Goal: Navigation & Orientation: Find specific page/section

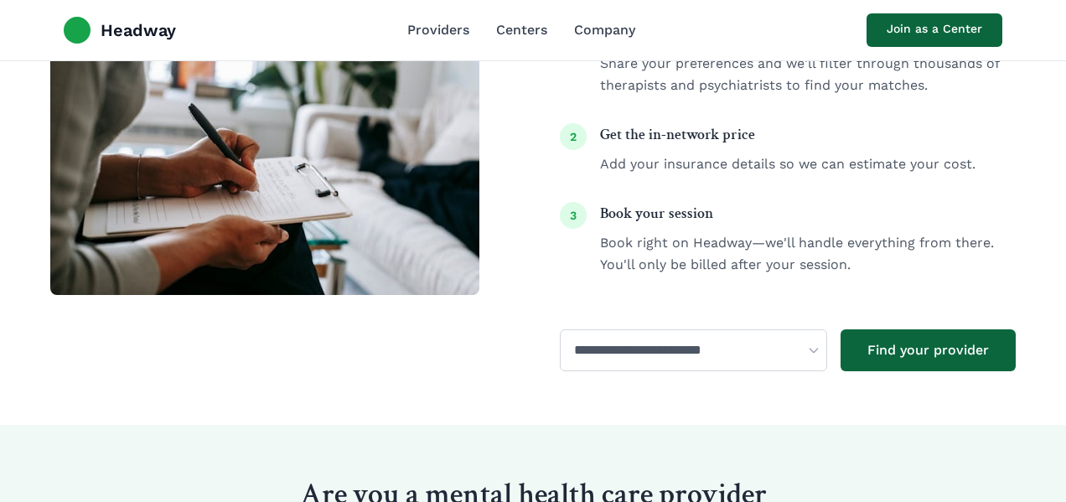
scroll to position [2800, 0]
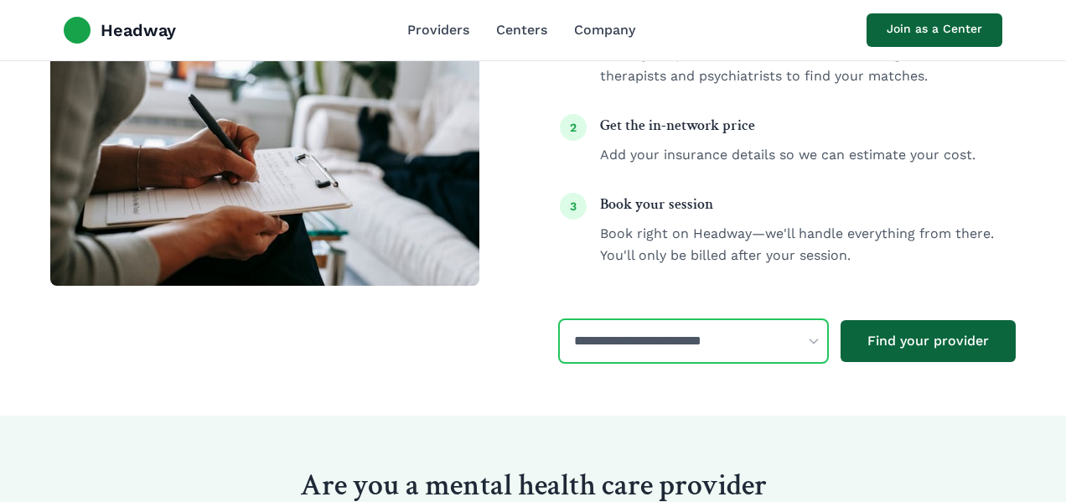
click at [639, 332] on select "**********" at bounding box center [693, 341] width 267 height 42
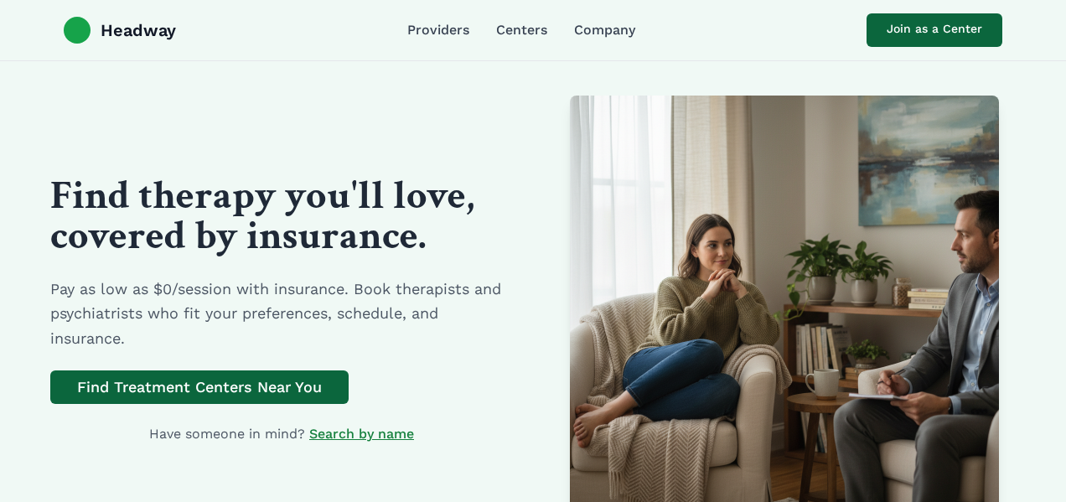
scroll to position [0, 0]
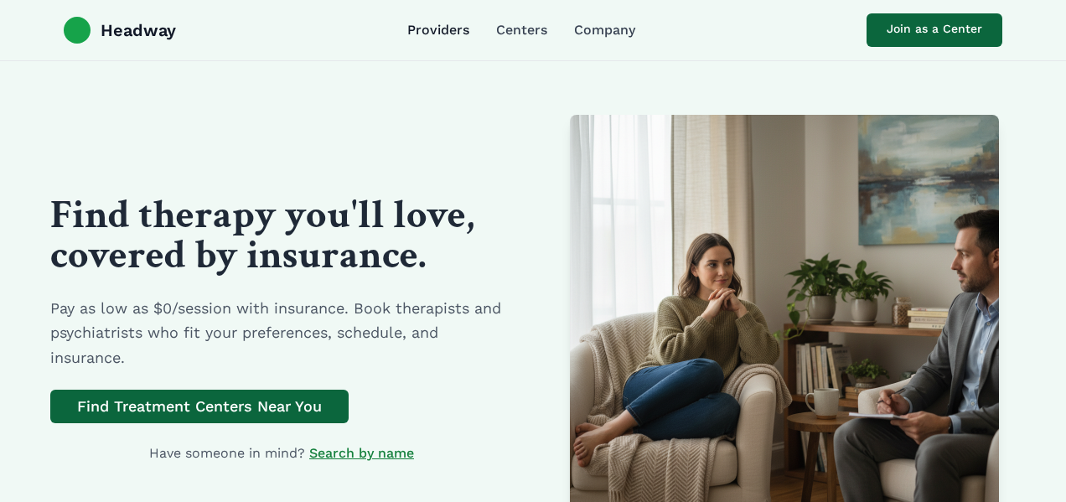
click at [424, 32] on link "Providers" at bounding box center [438, 30] width 62 height 20
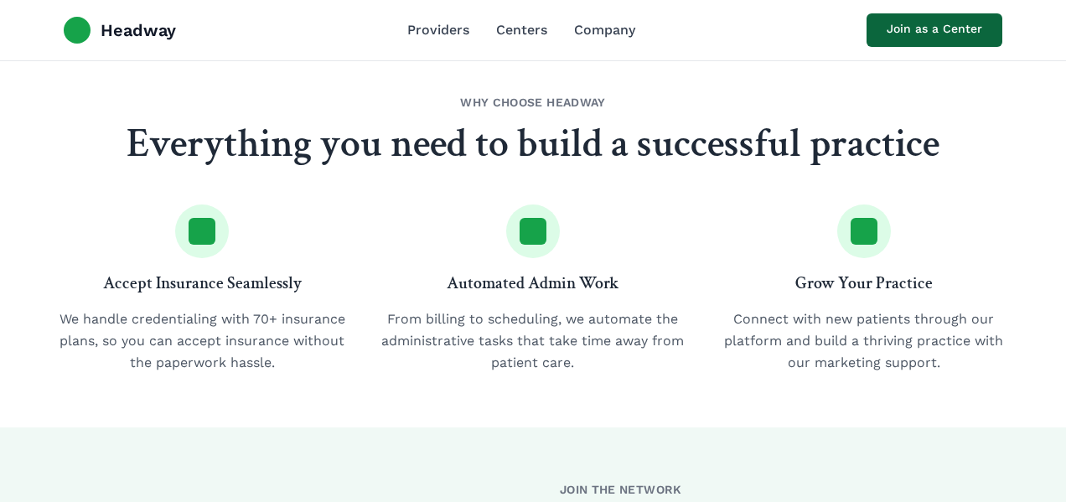
scroll to position [474, 0]
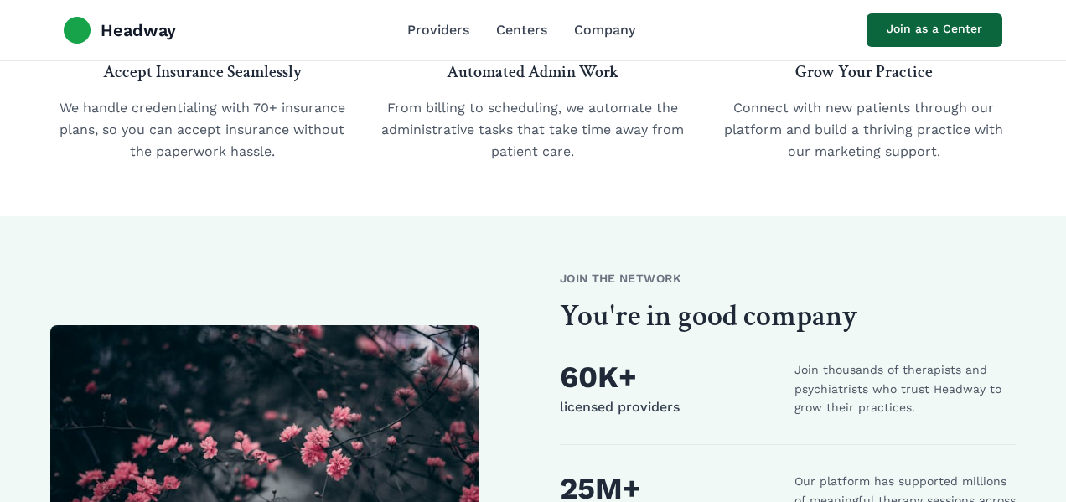
scroll to position [516, 0]
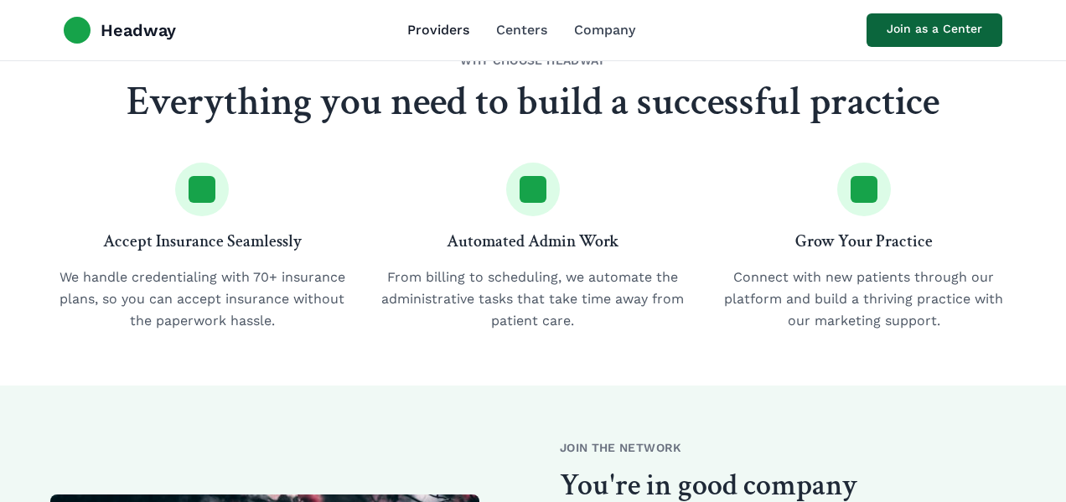
click at [453, 36] on link "Providers" at bounding box center [438, 30] width 62 height 20
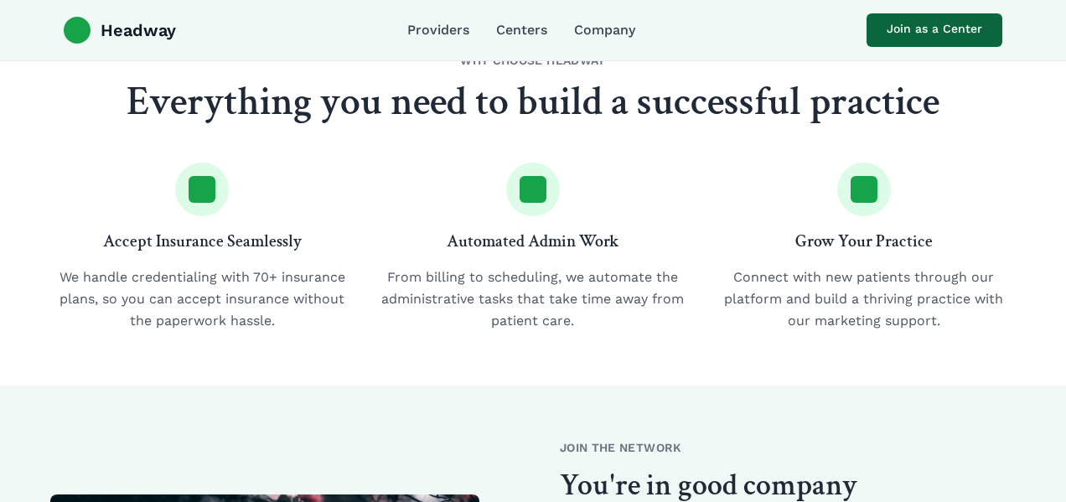
scroll to position [0, 0]
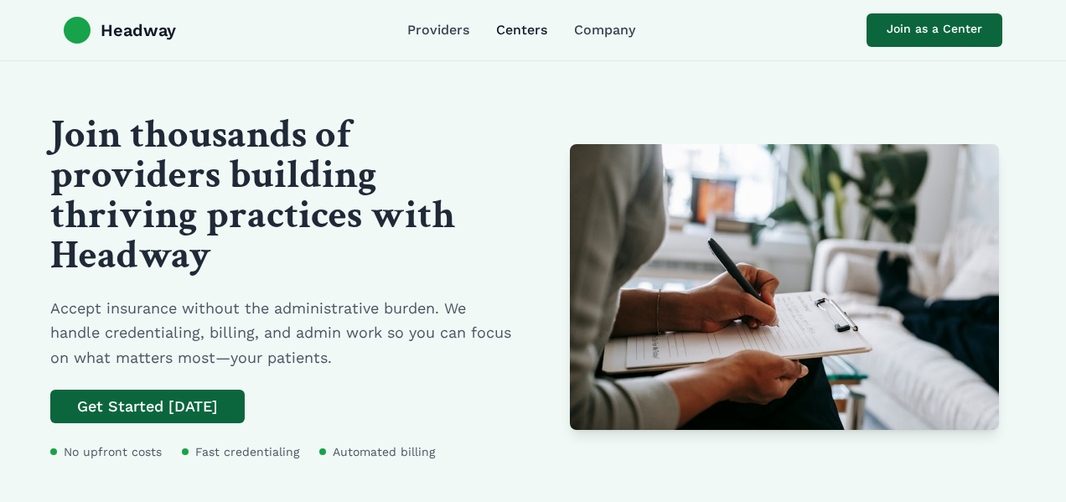
click at [532, 31] on link "Centers" at bounding box center [521, 30] width 51 height 20
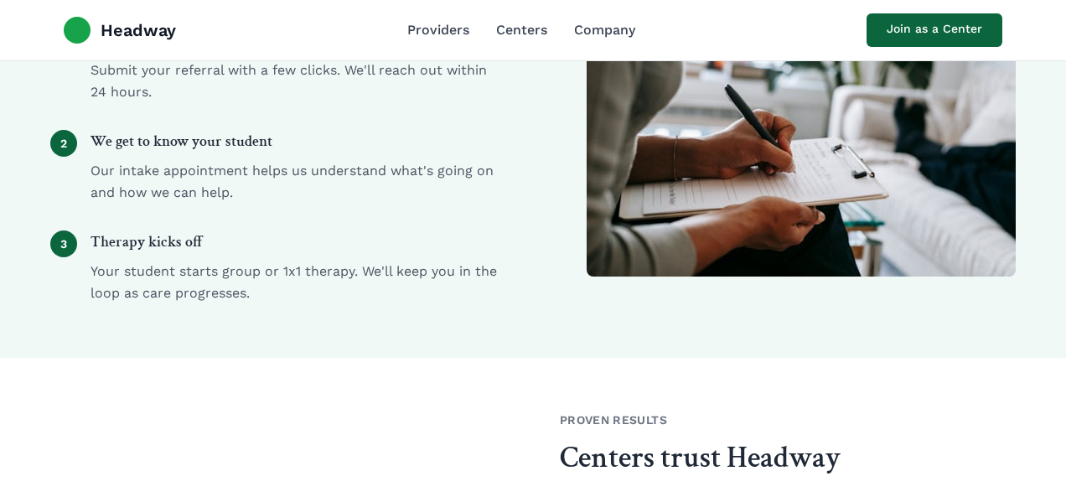
scroll to position [1189, 0]
